Goal: Check status: Check status

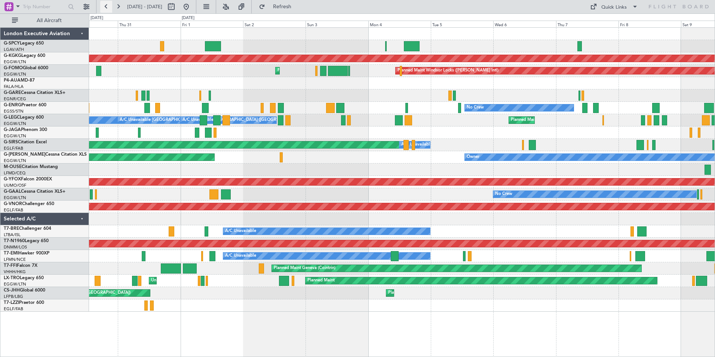
click at [106, 6] on button at bounding box center [106, 7] width 12 height 12
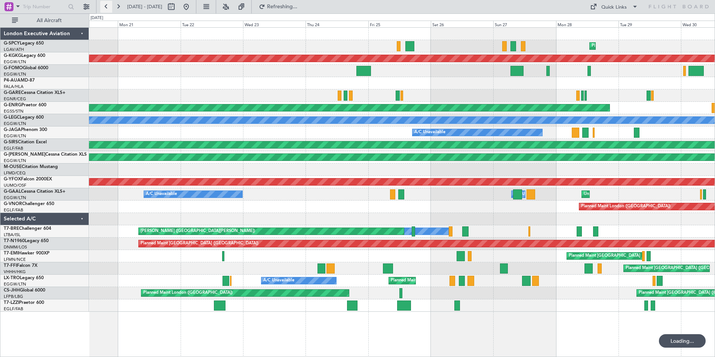
click at [106, 6] on button at bounding box center [106, 7] width 12 height 12
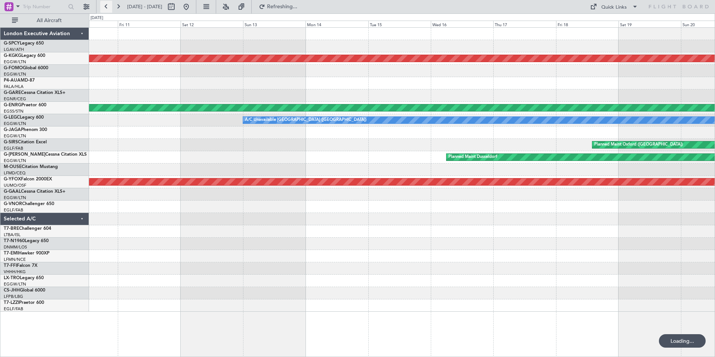
click at [106, 6] on button at bounding box center [106, 7] width 12 height 12
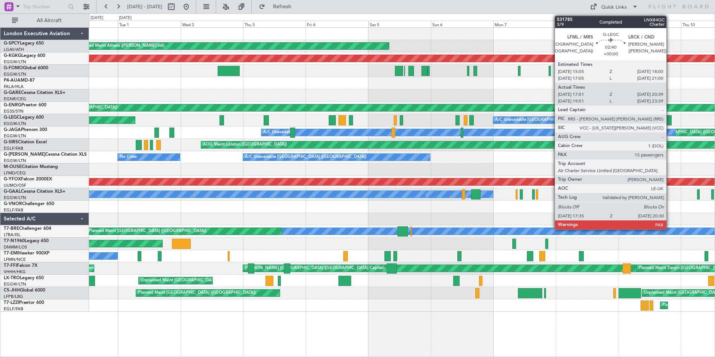
click at [670, 121] on div at bounding box center [668, 120] width 8 height 10
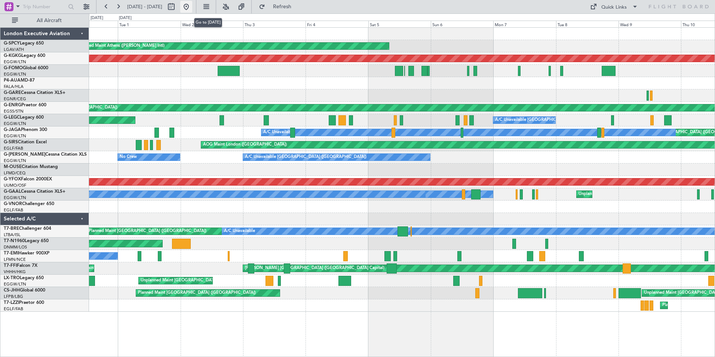
click at [192, 3] on button at bounding box center [186, 7] width 12 height 12
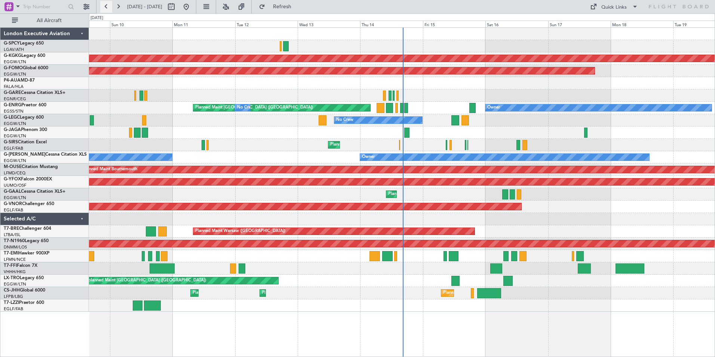
click at [108, 9] on button at bounding box center [106, 7] width 12 height 12
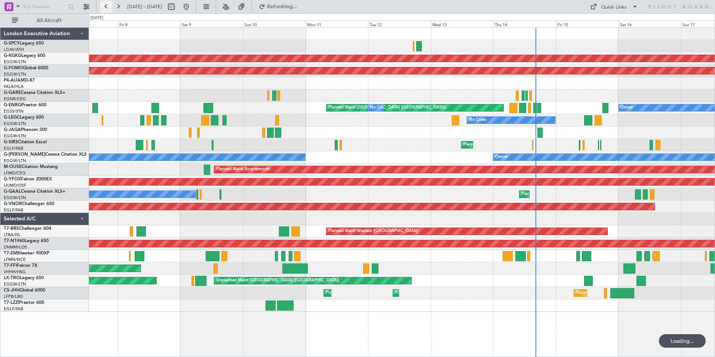
click at [108, 9] on button at bounding box center [106, 7] width 12 height 12
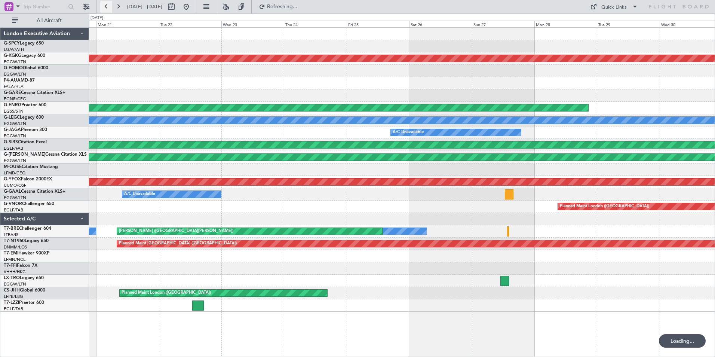
click at [108, 9] on button at bounding box center [106, 7] width 12 height 12
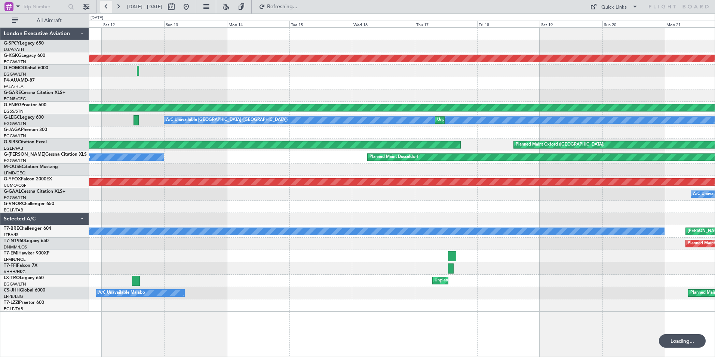
click at [108, 9] on button at bounding box center [106, 7] width 12 height 12
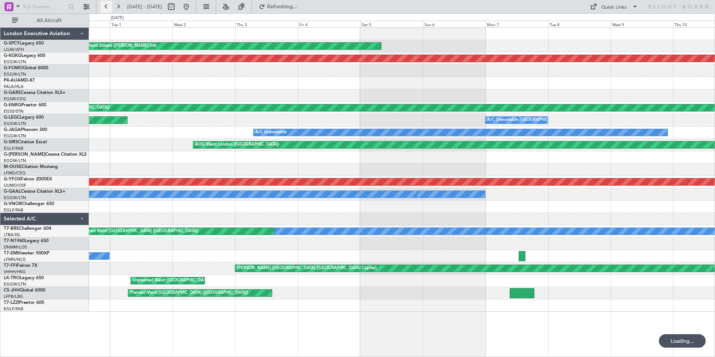
click at [108, 9] on button at bounding box center [106, 7] width 12 height 12
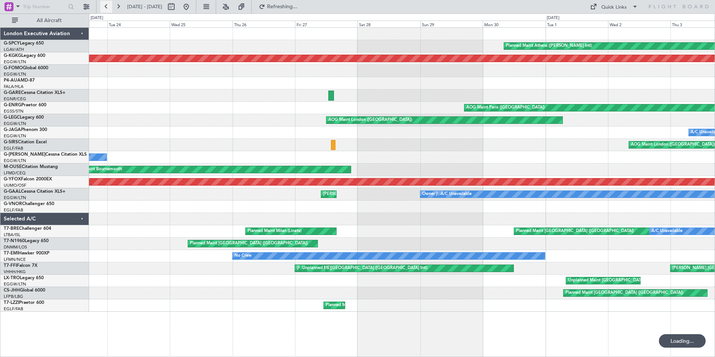
click at [108, 9] on button at bounding box center [106, 7] width 12 height 12
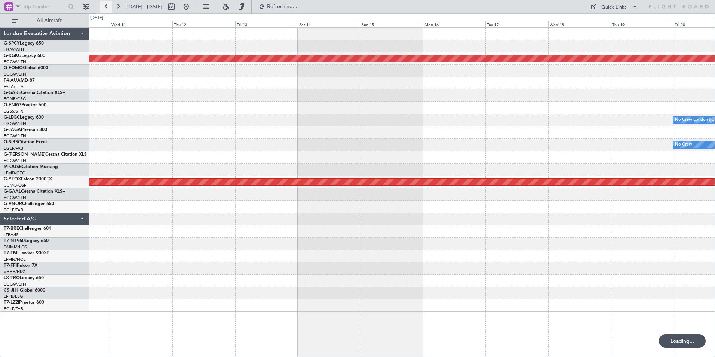
click at [108, 9] on button at bounding box center [106, 7] width 12 height 12
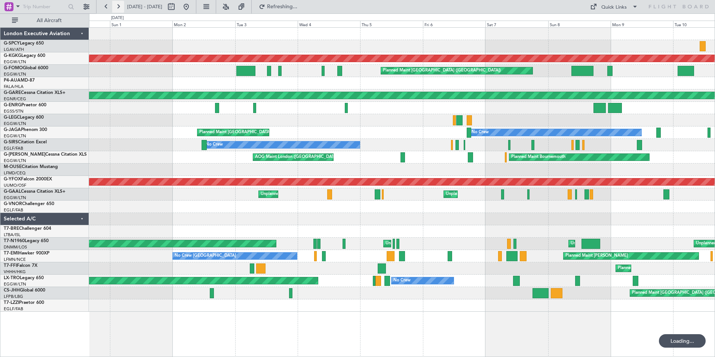
click at [118, 7] on button at bounding box center [118, 7] width 12 height 12
